Goal: Task Accomplishment & Management: Manage account settings

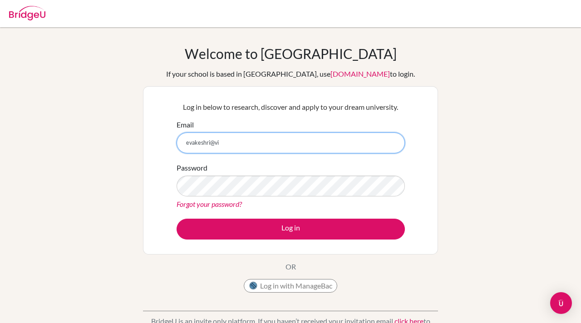
click at [225, 144] on input "evakeshri@vi" at bounding box center [290, 142] width 228 height 21
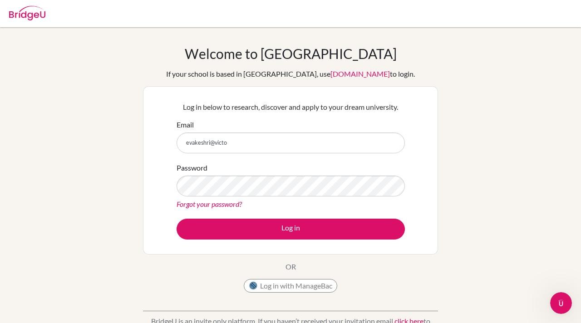
click at [395, 52] on div "Welcome to BridgeU If your school is based in China, use app.bridge-u.com.cn to…" at bounding box center [290, 171] width 295 height 252
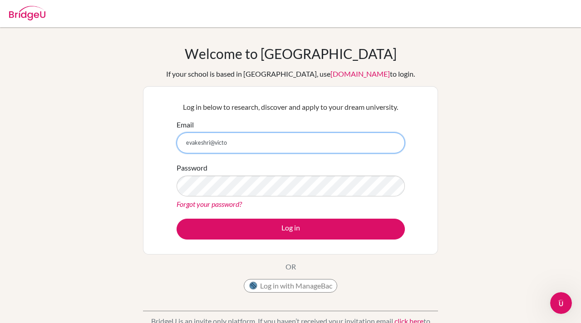
click at [229, 142] on input "evakeshri@victo" at bounding box center [290, 142] width 228 height 21
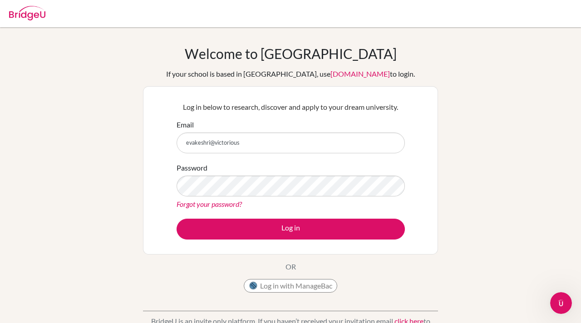
click at [403, 75] on div "Welcome to BridgeU If your school is based in China, use app.bridge-u.com.cn to…" at bounding box center [290, 171] width 295 height 252
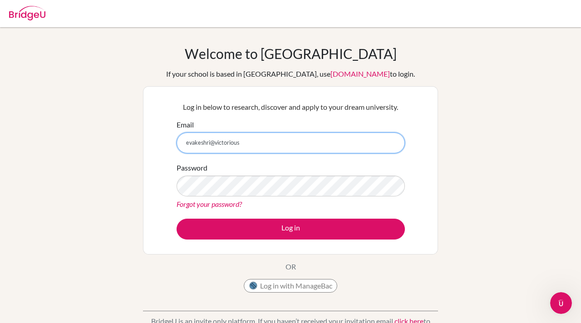
click at [252, 149] on input "evakeshri@victorious" at bounding box center [290, 142] width 228 height 21
type input "[EMAIL_ADDRESS][DOMAIN_NAME]"
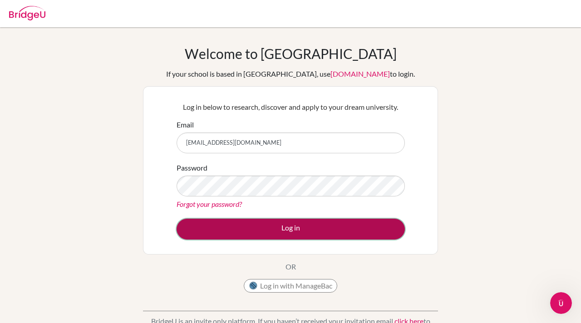
click at [266, 233] on button "Log in" at bounding box center [290, 229] width 228 height 21
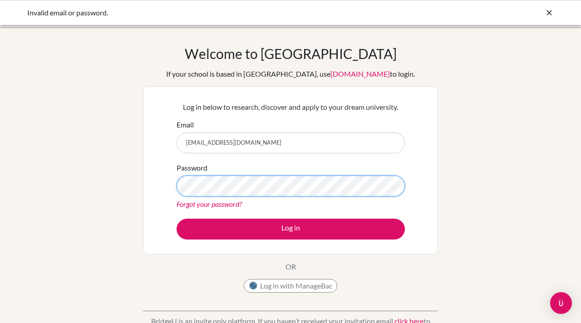
click at [176, 219] on button "Log in" at bounding box center [290, 229] width 228 height 21
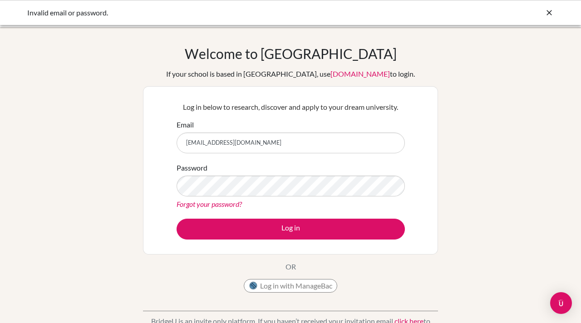
click at [216, 207] on link "Forgot your password?" at bounding box center [208, 204] width 65 height 9
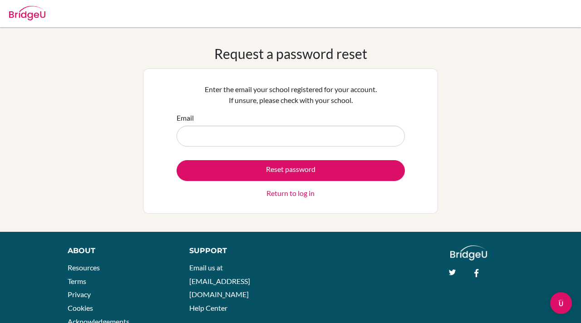
click at [528, 203] on div "Request a password reset Enter the email your school registered for your accoun…" at bounding box center [290, 129] width 581 height 168
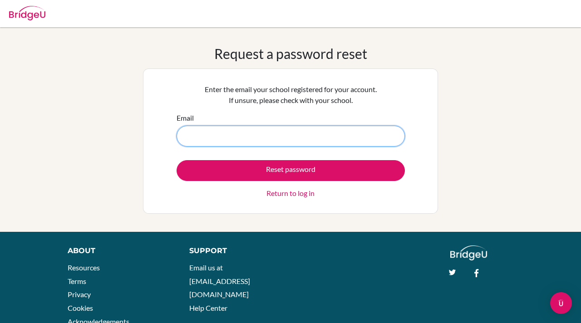
click at [287, 141] on input "Email" at bounding box center [290, 136] width 228 height 21
type input "[EMAIL_ADDRESS][DOMAIN_NAME]"
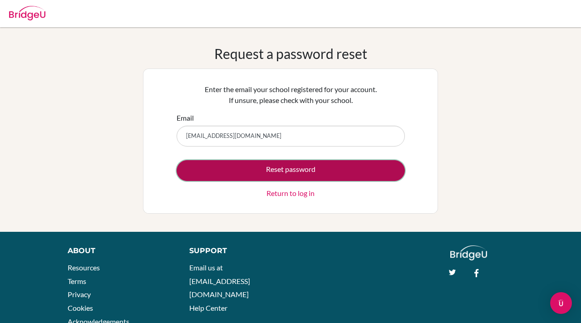
click at [286, 167] on button "Reset password" at bounding box center [290, 170] width 228 height 21
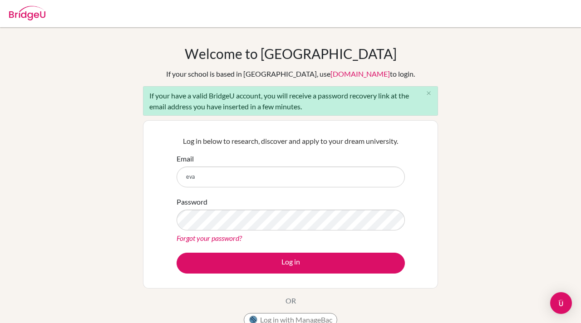
type input "[EMAIL_ADDRESS][DOMAIN_NAME]"
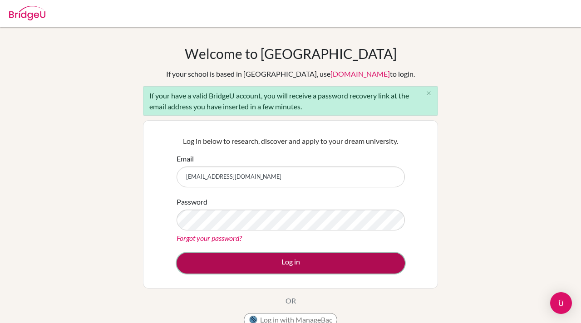
click at [244, 264] on button "Log in" at bounding box center [290, 263] width 228 height 21
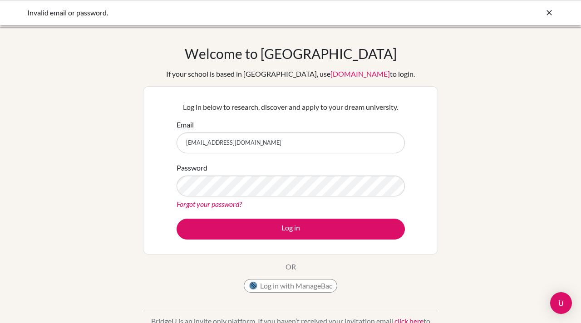
click at [396, 60] on div "Welcome to BridgeU If your school is based in China, use app.bridge-u.com.cn to…" at bounding box center [290, 171] width 295 height 252
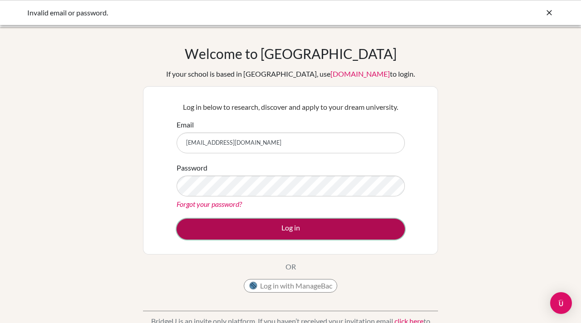
click at [269, 231] on button "Log in" at bounding box center [290, 229] width 228 height 21
click at [257, 231] on button "Log in" at bounding box center [290, 229] width 228 height 21
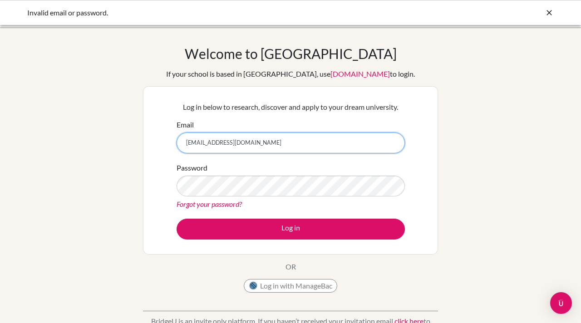
click at [270, 142] on input "evakeshri@victoriouskidsseducare.org" at bounding box center [290, 142] width 228 height 21
click at [271, 144] on input "evakeshri@victoriouskidsseducare.org" at bounding box center [290, 142] width 228 height 21
type input "[EMAIL_ADDRESS][DOMAIN_NAME]"
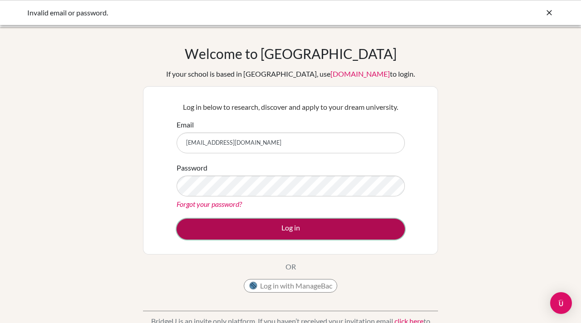
click at [231, 229] on button "Log in" at bounding box center [290, 229] width 228 height 21
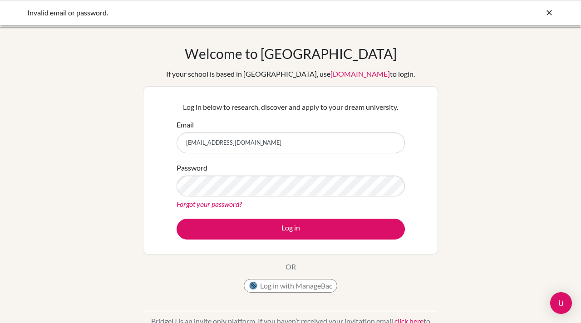
click at [225, 174] on div "Password Forgot your password?" at bounding box center [290, 185] width 228 height 47
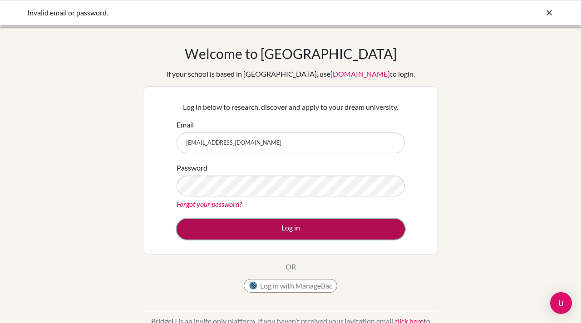
click at [233, 228] on button "Log in" at bounding box center [290, 229] width 228 height 21
click at [235, 226] on button "Log in" at bounding box center [290, 229] width 228 height 21
click at [240, 225] on button "Log in" at bounding box center [290, 229] width 228 height 21
click at [223, 235] on button "Log in" at bounding box center [290, 229] width 228 height 21
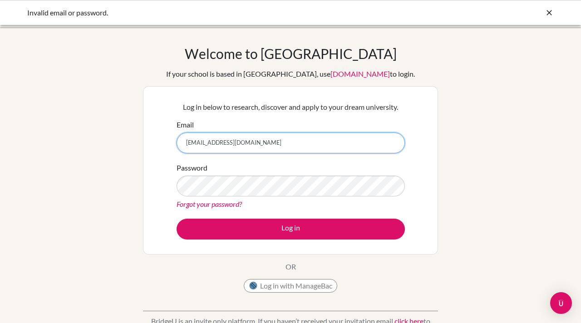
click at [294, 138] on input "[EMAIL_ADDRESS][DOMAIN_NAME]" at bounding box center [290, 142] width 228 height 21
click at [301, 142] on input "[EMAIL_ADDRESS][DOMAIN_NAME]" at bounding box center [290, 142] width 228 height 21
click at [295, 146] on input "evakeshri@victoriouskidsseducare.org" at bounding box center [290, 142] width 228 height 21
click at [271, 143] on input "evakeshri@victoriouskidsseducare.org" at bounding box center [290, 142] width 228 height 21
type input "[EMAIL_ADDRESS][DOMAIN_NAME]"
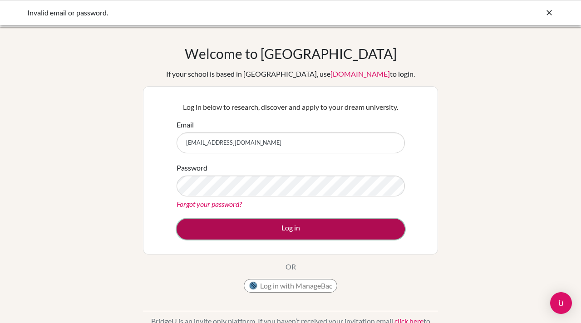
click at [233, 229] on button "Log in" at bounding box center [290, 229] width 228 height 21
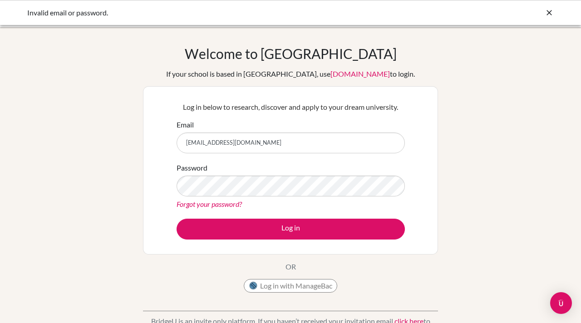
click at [552, 10] on icon at bounding box center [548, 12] width 9 height 9
click at [553, 10] on icon at bounding box center [548, 12] width 9 height 9
type input "[EMAIL_ADDRESS][DOMAIN_NAME]"
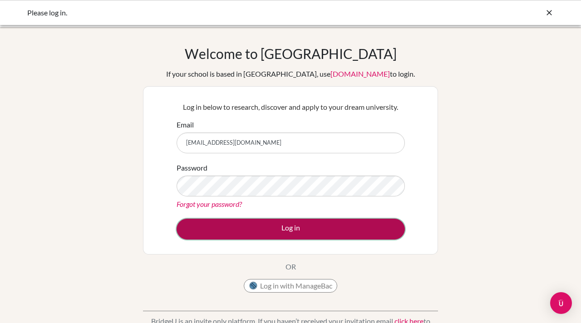
click at [239, 221] on button "Log in" at bounding box center [290, 229] width 228 height 21
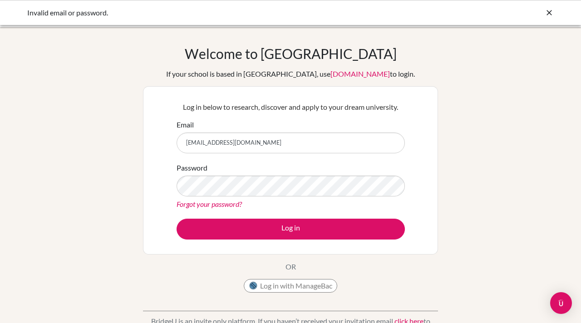
click at [222, 205] on link "Forgot your password?" at bounding box center [208, 204] width 65 height 9
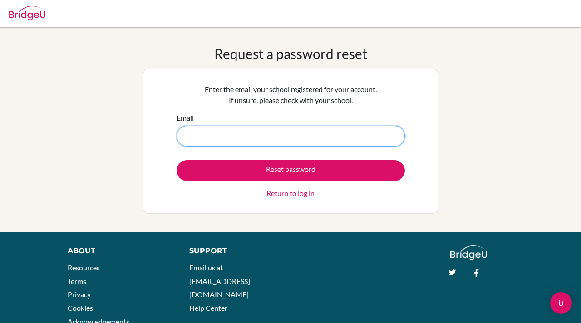
click at [213, 133] on input "Email" at bounding box center [290, 136] width 228 height 21
type input "evakeshri@victoriouskidsseducares.org"
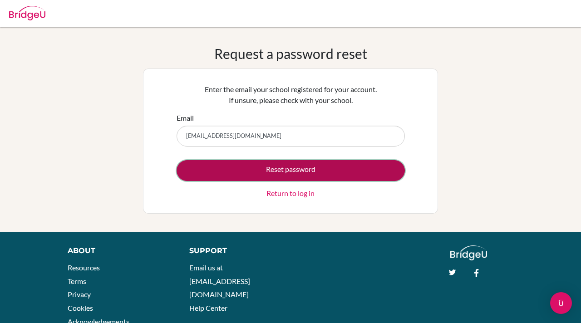
click at [270, 168] on button "Reset password" at bounding box center [290, 170] width 228 height 21
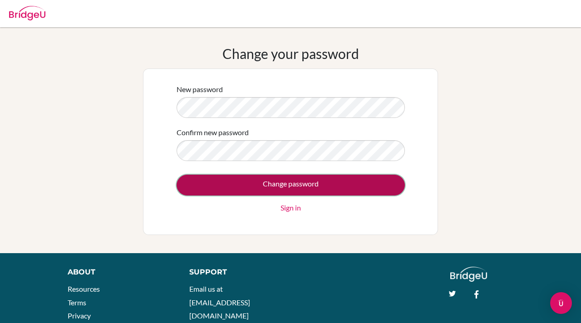
click at [250, 189] on input "Change password" at bounding box center [290, 185] width 228 height 21
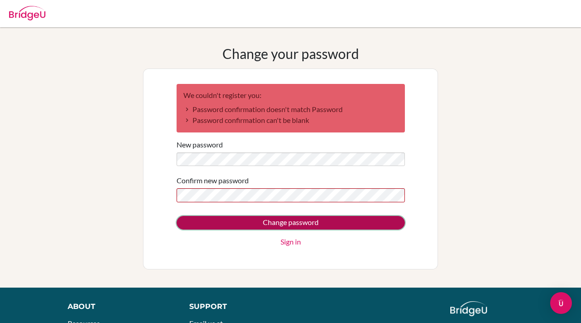
click at [282, 218] on input "Change password" at bounding box center [290, 223] width 228 height 14
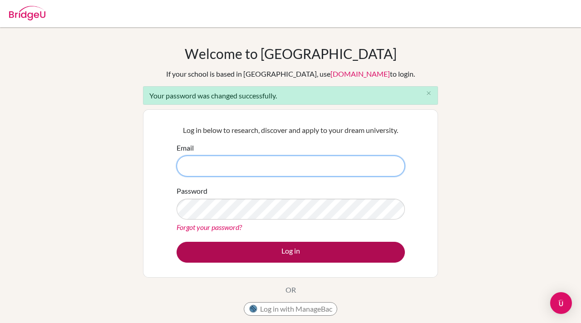
type input "evakeshri@victoriouskidsseducares.org"
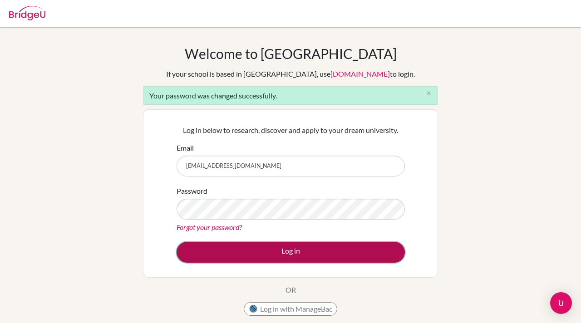
click at [237, 258] on button "Log in" at bounding box center [290, 252] width 228 height 21
